Goal: Task Accomplishment & Management: Complete application form

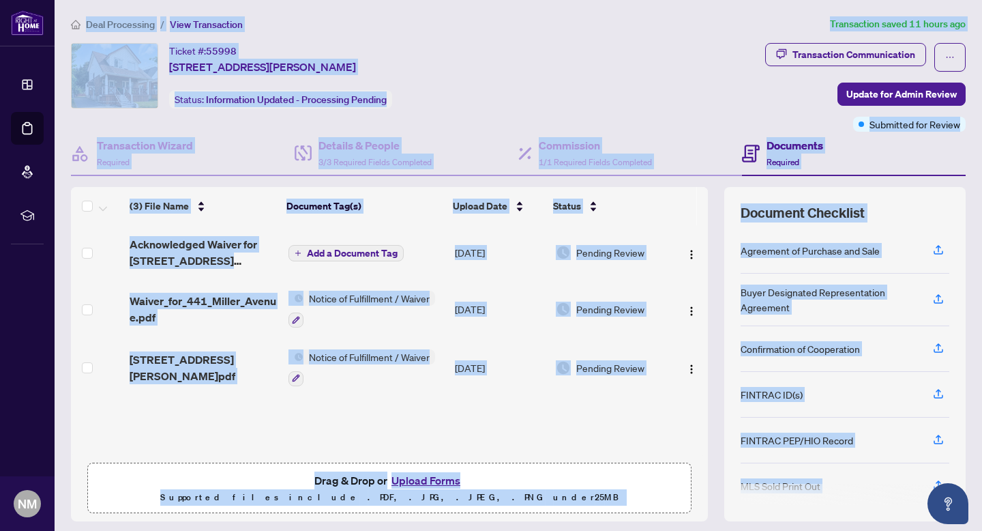
click at [338, 353] on span "Notice of Fulfillment / Waiver" at bounding box center [370, 356] width 132 height 15
click at [688, 367] on img "button" at bounding box center [691, 369] width 11 height 11
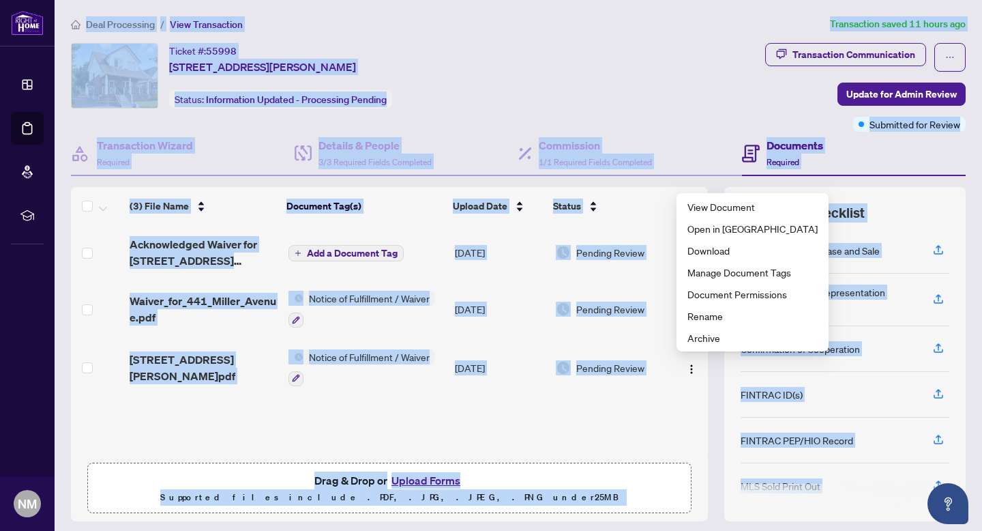
click at [414, 481] on button "Upload Forms" at bounding box center [425, 480] width 77 height 18
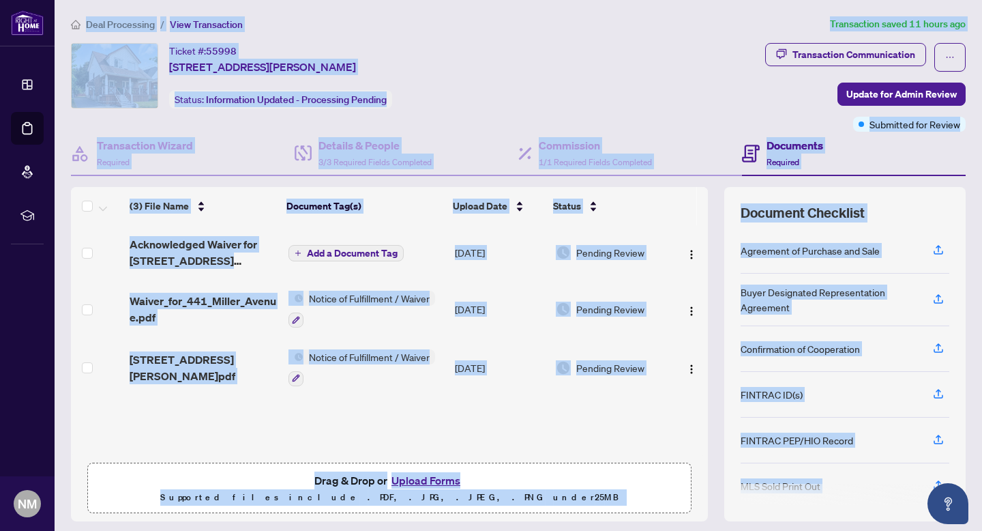
click at [445, 480] on button "Upload Forms" at bounding box center [425, 480] width 77 height 18
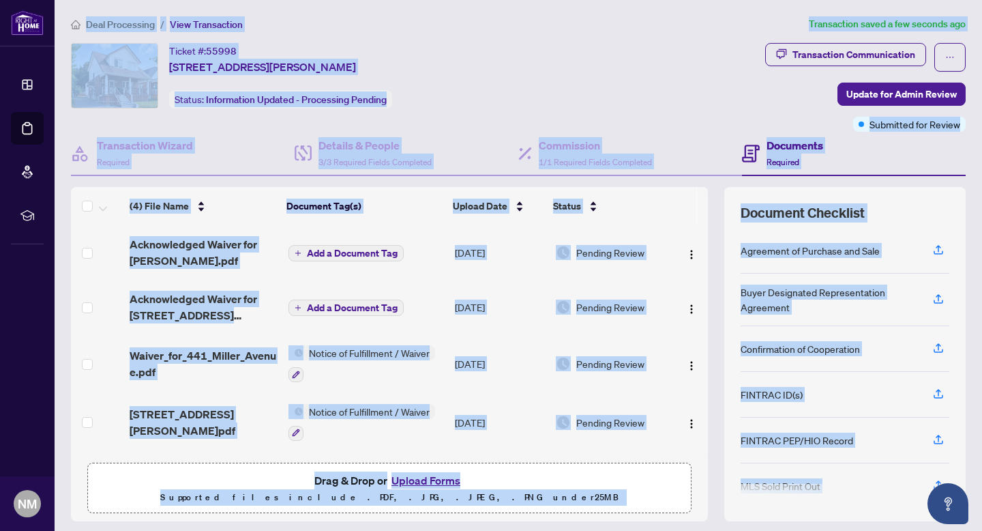
click at [317, 306] on span "Add a Document Tag" at bounding box center [352, 308] width 91 height 10
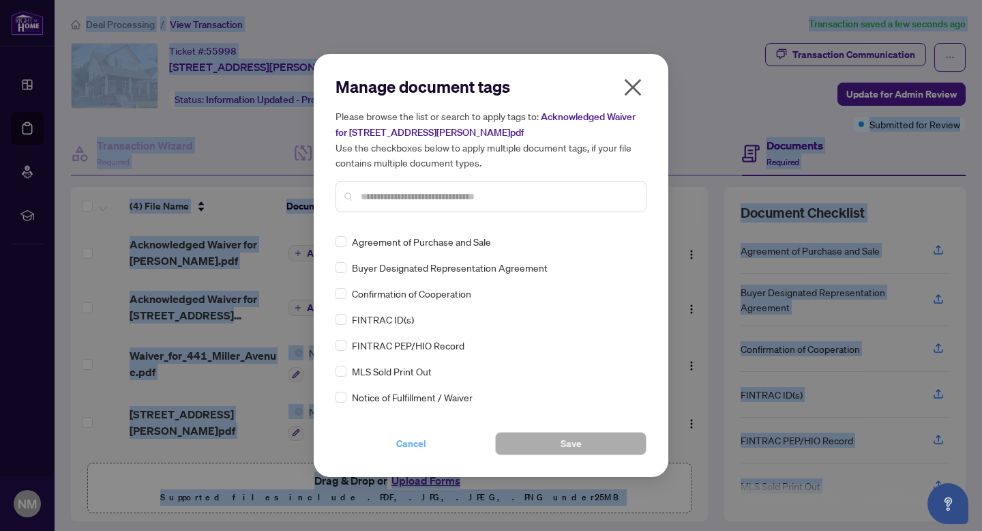
click at [423, 446] on span "Cancel" at bounding box center [411, 443] width 30 height 22
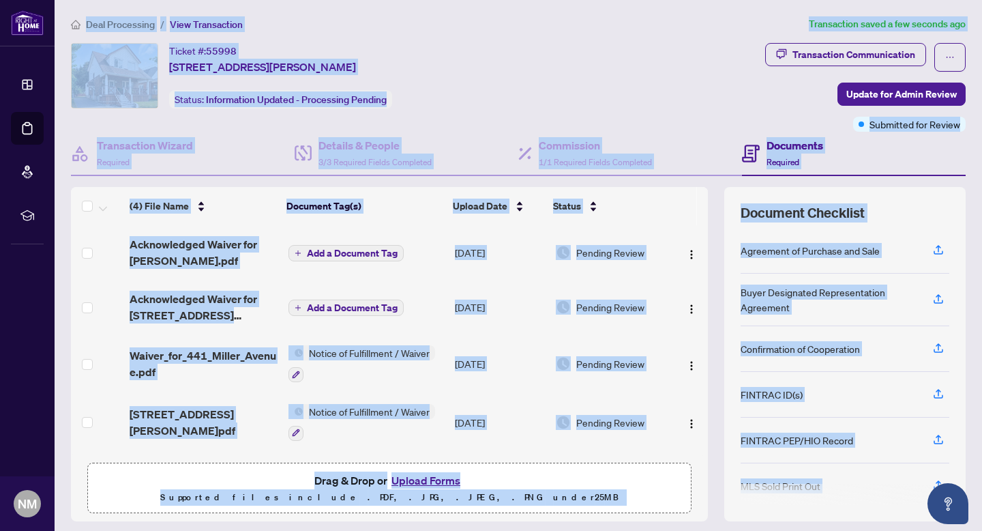
click at [340, 250] on span "Add a Document Tag" at bounding box center [352, 253] width 91 height 10
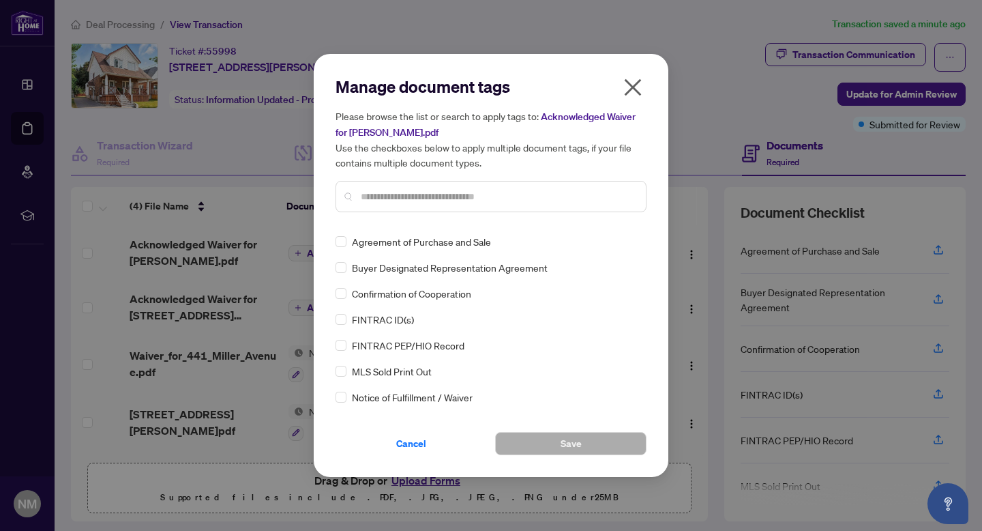
click at [428, 192] on input "text" at bounding box center [498, 196] width 274 height 15
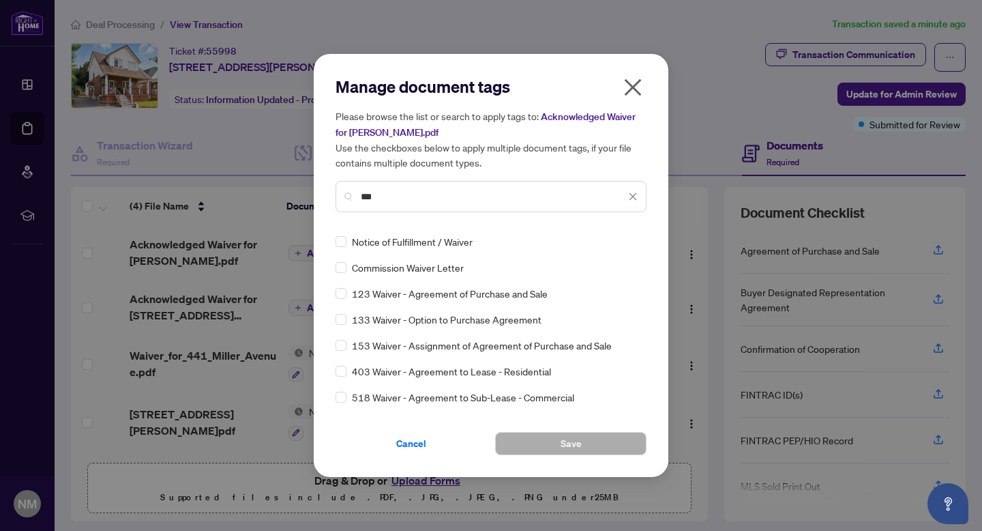
type input "***"
click at [554, 445] on button "Save" at bounding box center [570, 443] width 151 height 23
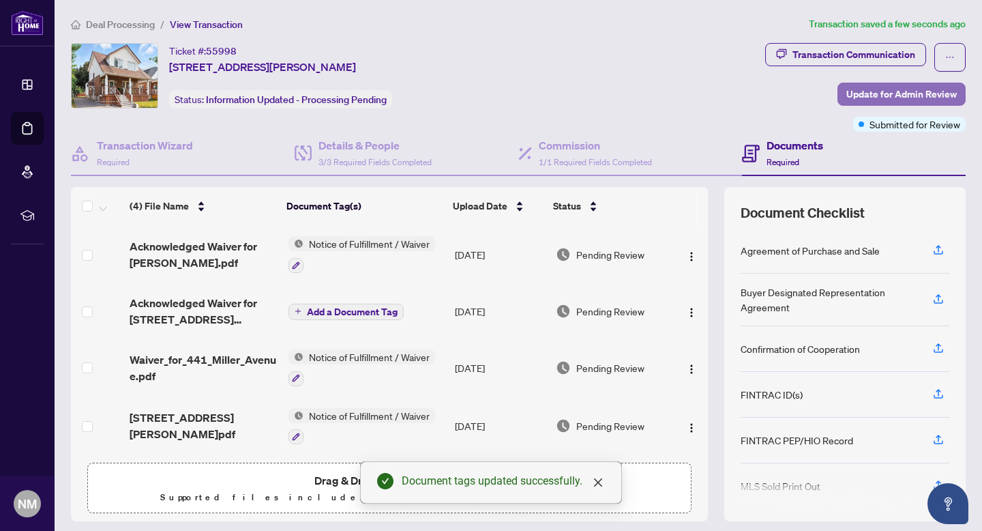
click at [899, 94] on span "Update for Admin Review" at bounding box center [901, 94] width 110 height 22
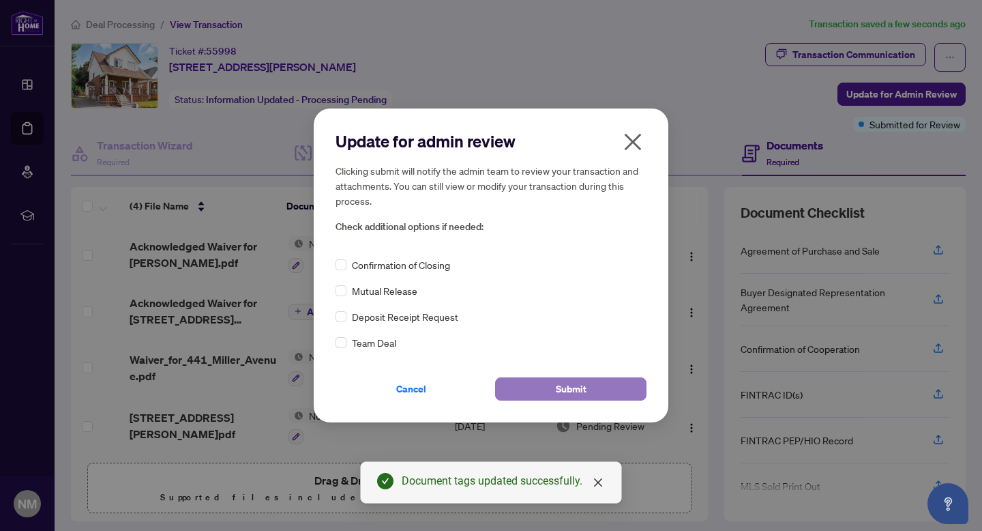
click at [528, 389] on button "Submit" at bounding box center [570, 388] width 151 height 23
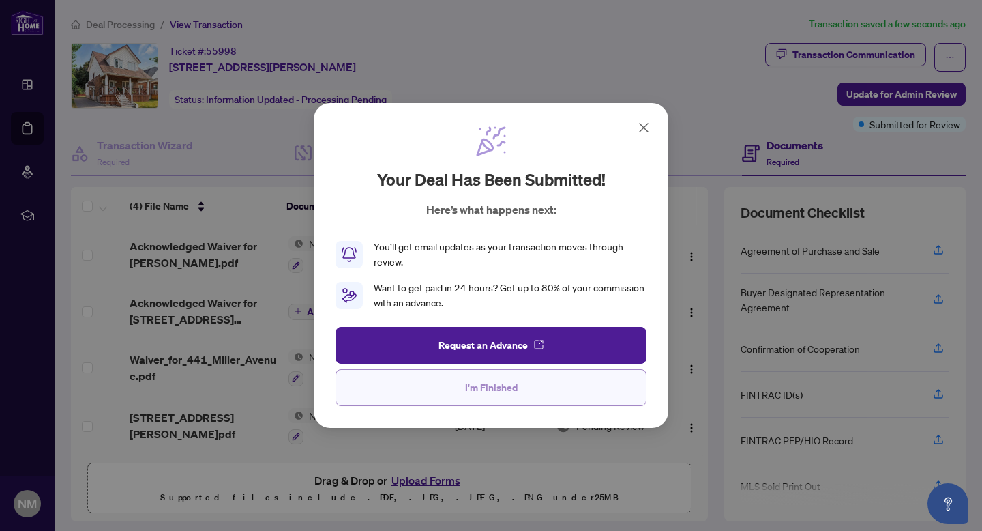
click at [542, 391] on button "I'm Finished" at bounding box center [491, 387] width 311 height 37
